Goal: Information Seeking & Learning: Learn about a topic

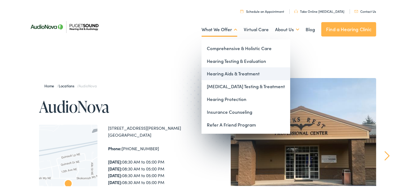
click at [216, 71] on link "Hearing Aids & Treatment" at bounding box center [246, 72] width 89 height 13
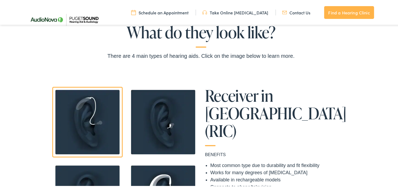
scroll to position [399, 0]
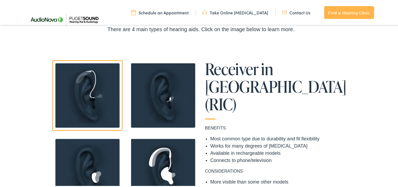
click at [145, 96] on img at bounding box center [163, 94] width 70 height 70
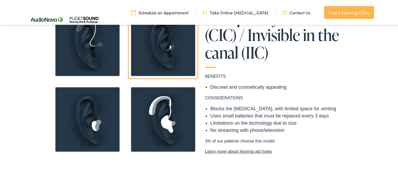
scroll to position [452, 0]
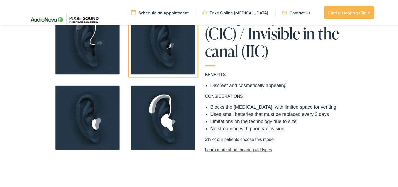
click at [145, 122] on img at bounding box center [163, 117] width 70 height 70
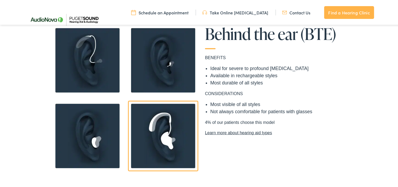
scroll to position [425, 0]
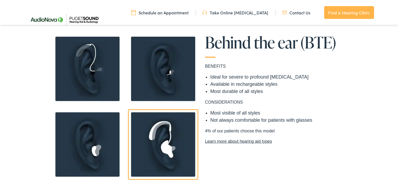
click at [87, 135] on img at bounding box center [87, 143] width 70 height 70
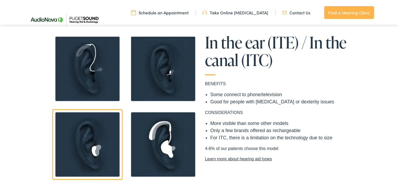
click at [78, 67] on img at bounding box center [87, 68] width 70 height 70
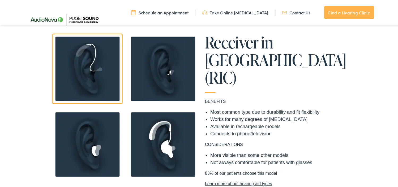
click at [78, 60] on img at bounding box center [87, 68] width 70 height 70
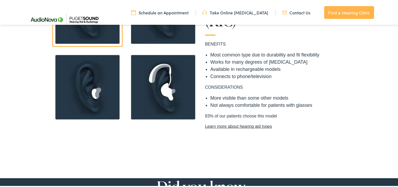
scroll to position [452, 0]
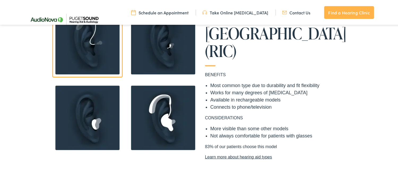
click at [107, 56] on img at bounding box center [87, 41] width 70 height 70
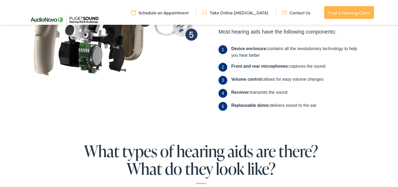
scroll to position [186, 0]
